Goal: Task Accomplishment & Management: Manage account settings

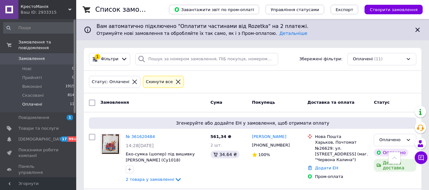
drag, startPoint x: 0, startPoint y: 0, endPoint x: 279, endPoint y: 92, distance: 294.2
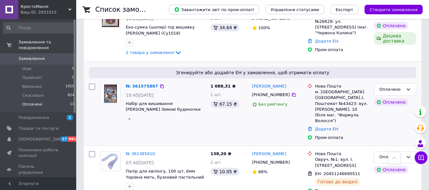
drag, startPoint x: 189, startPoint y: 110, endPoint x: 125, endPoint y: 106, distance: 63.9
click at [125, 106] on div "№ 361575887 10:45[DATE] Набір для вишивання [PERSON_NAME] Зимові будиночки (Б-7…" at bounding box center [165, 103] width 85 height 44
copy span "Набір для вишивання [PERSON_NAME] Зимові будиночки (Б-740)"
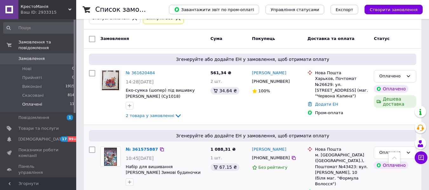
scroll to position [63, 0]
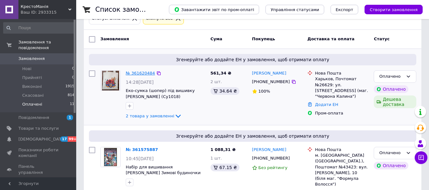
click at [142, 74] on link "№ 361620484" at bounding box center [140, 73] width 29 height 5
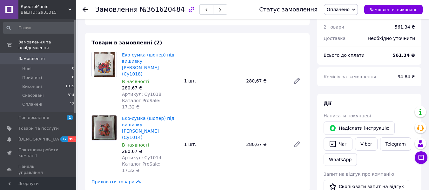
scroll to position [222, 0]
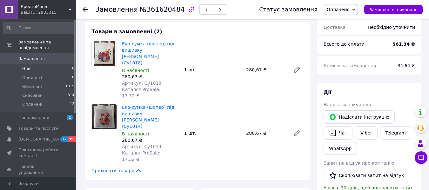
click at [45, 64] on li "Нові 0" at bounding box center [39, 68] width 78 height 9
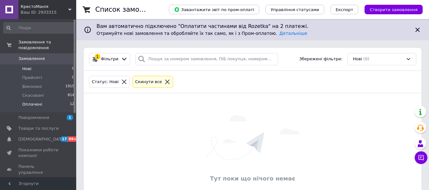
click at [64, 100] on li "Оплачені 12" at bounding box center [39, 106] width 78 height 12
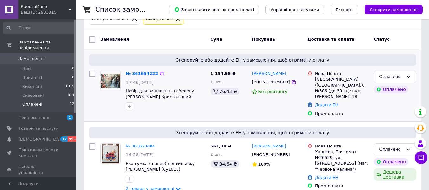
scroll to position [63, 0]
drag, startPoint x: 186, startPoint y: 98, endPoint x: 172, endPoint y: 97, distance: 13.7
click at [172, 97] on span "Набір для вишивання гобелену [PERSON_NAME] Кристалічний водоспад (G708)" at bounding box center [166, 94] width 80 height 12
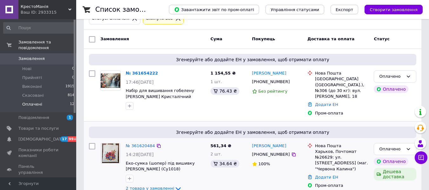
copy span "G708)"
